Goal: Check status

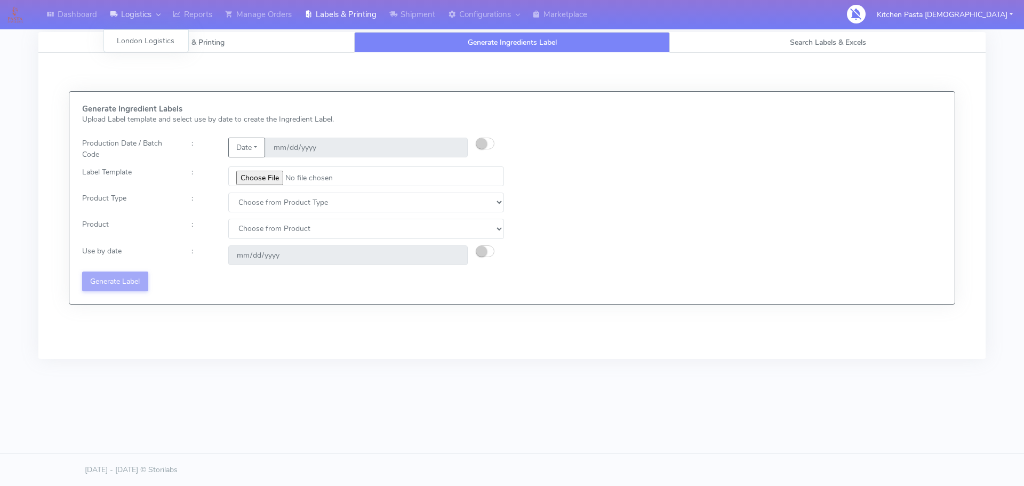
click at [163, 10] on link "Logistics" at bounding box center [134, 14] width 63 height 29
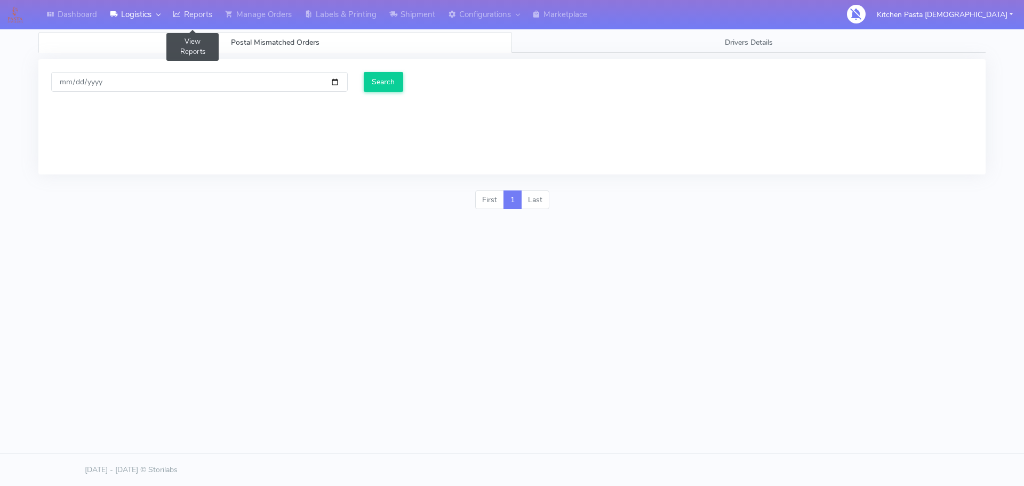
click at [184, 12] on link "Reports" at bounding box center [192, 14] width 52 height 29
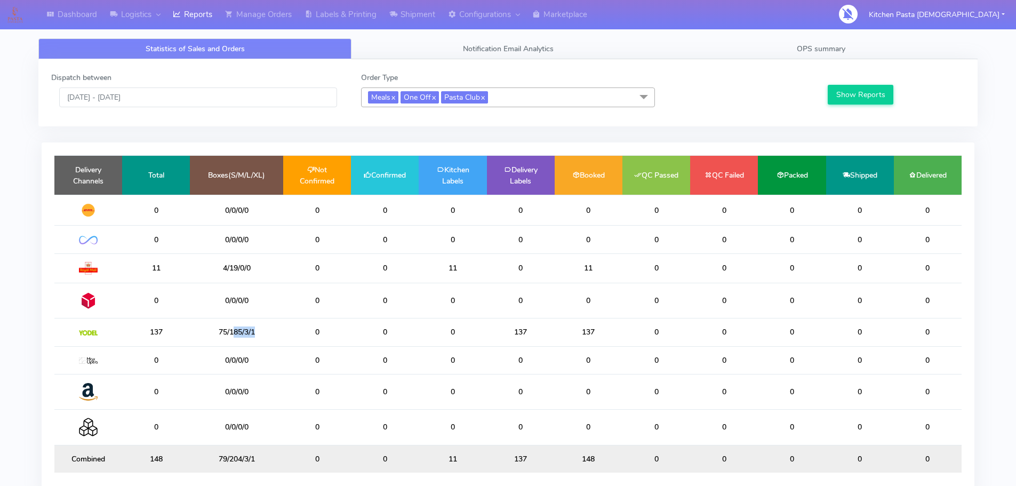
drag, startPoint x: 258, startPoint y: 330, endPoint x: 235, endPoint y: 332, distance: 23.1
click at [235, 332] on td "75/185/3/1" at bounding box center [236, 332] width 93 height 28
click at [175, 101] on input "[DATE] - [DATE]" at bounding box center [198, 97] width 278 height 20
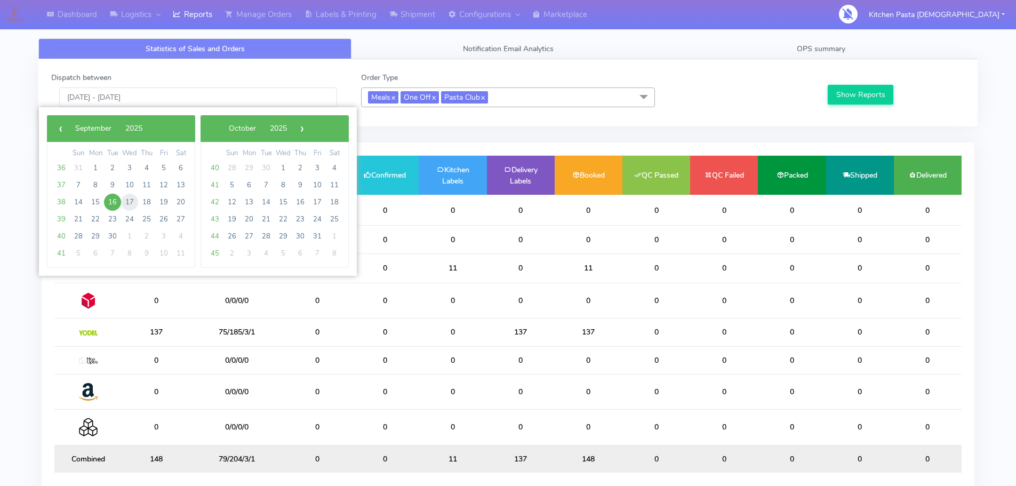
click at [126, 202] on span "17" at bounding box center [129, 202] width 17 height 17
type input "[DATE] - [DATE]"
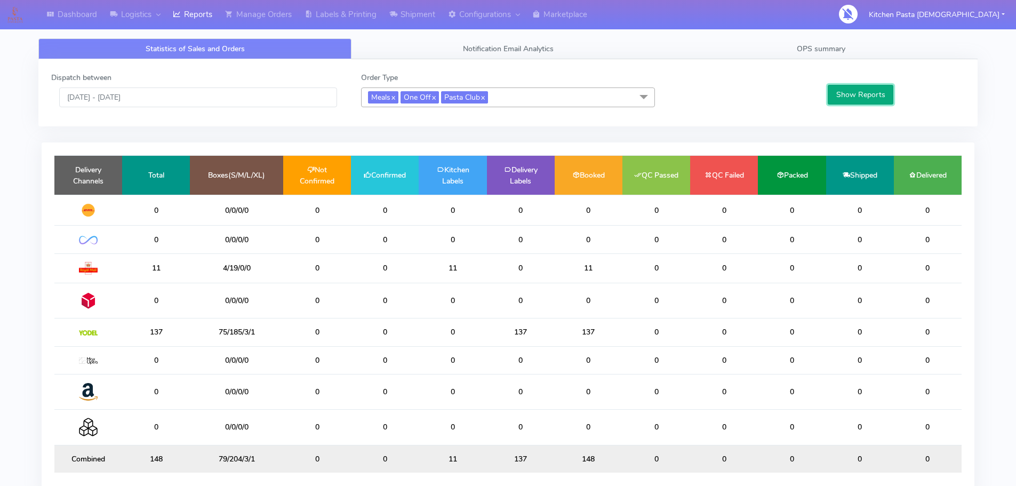
click at [866, 102] on button "Show Reports" at bounding box center [861, 95] width 66 height 20
